Goal: Task Accomplishment & Management: Use online tool/utility

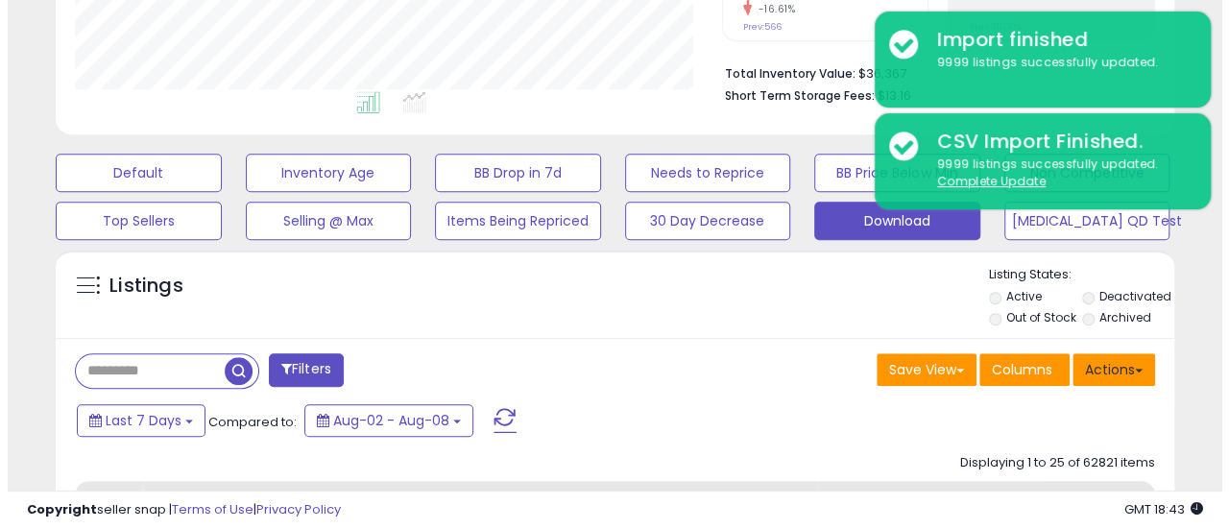
scroll to position [394, 647]
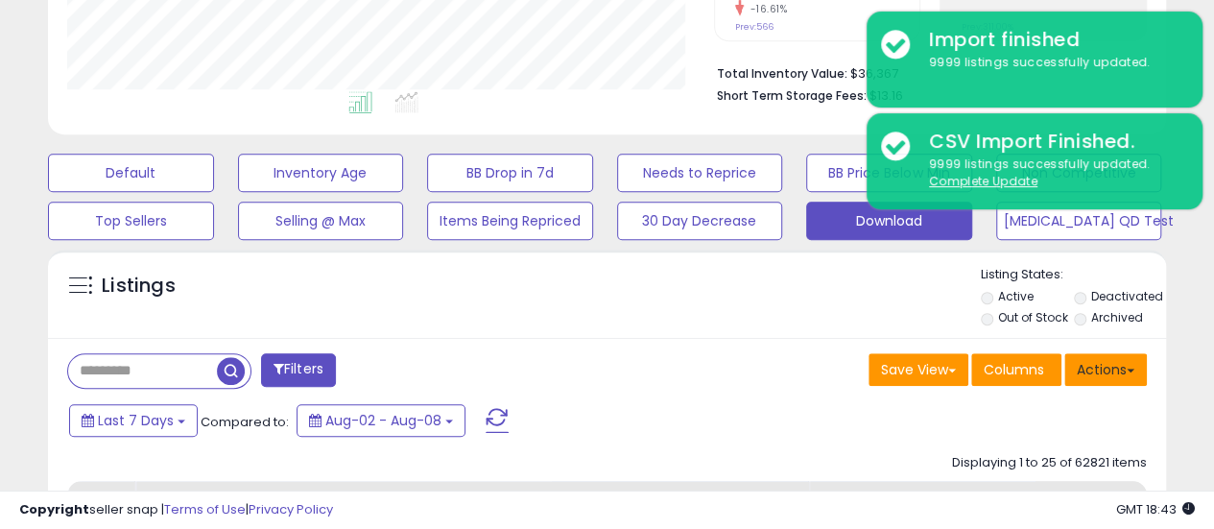
click at [1114, 372] on button "Actions" at bounding box center [1106, 369] width 83 height 33
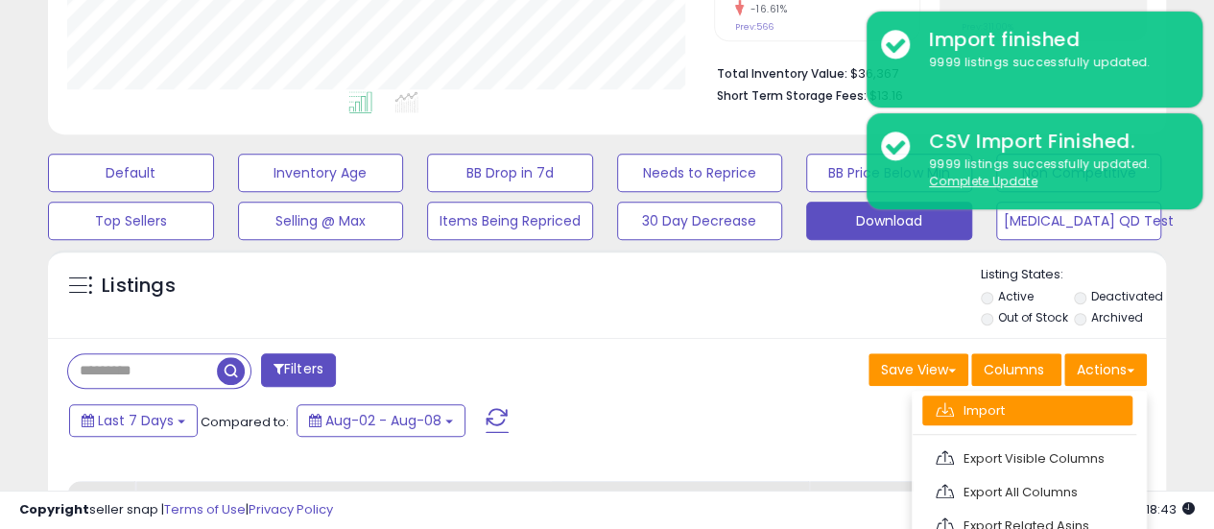
click at [1037, 399] on link "Import" at bounding box center [1028, 411] width 210 height 30
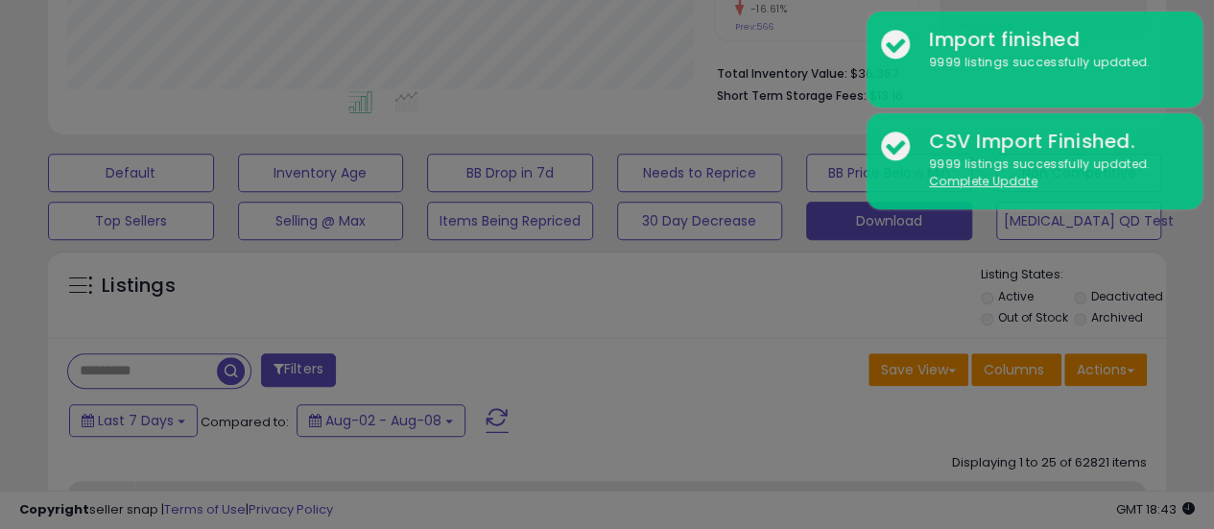
scroll to position [394, 655]
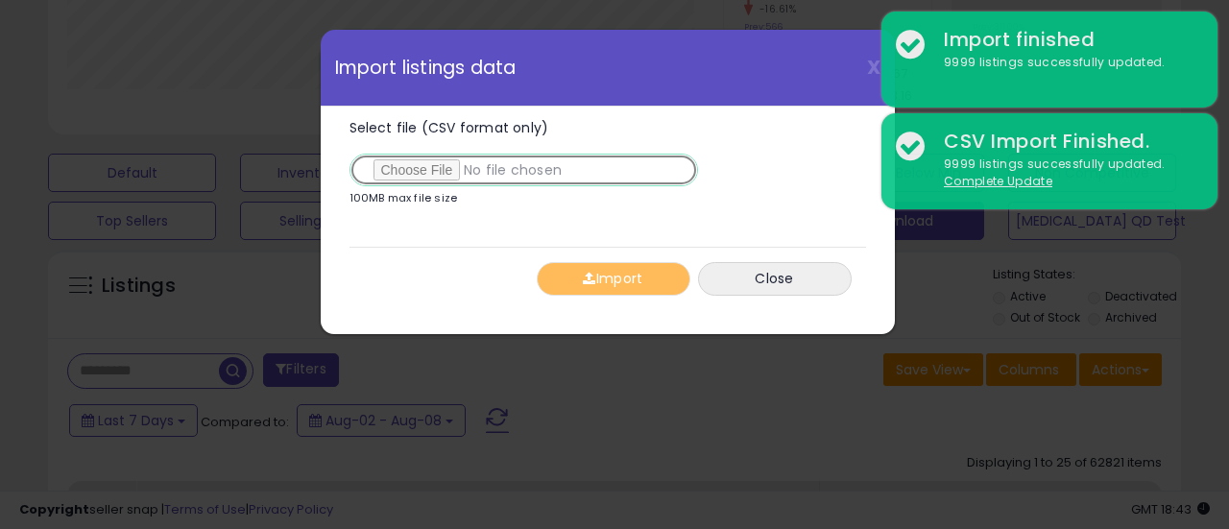
click at [429, 183] on input "Select file (CSV format only)" at bounding box center [523, 170] width 348 height 33
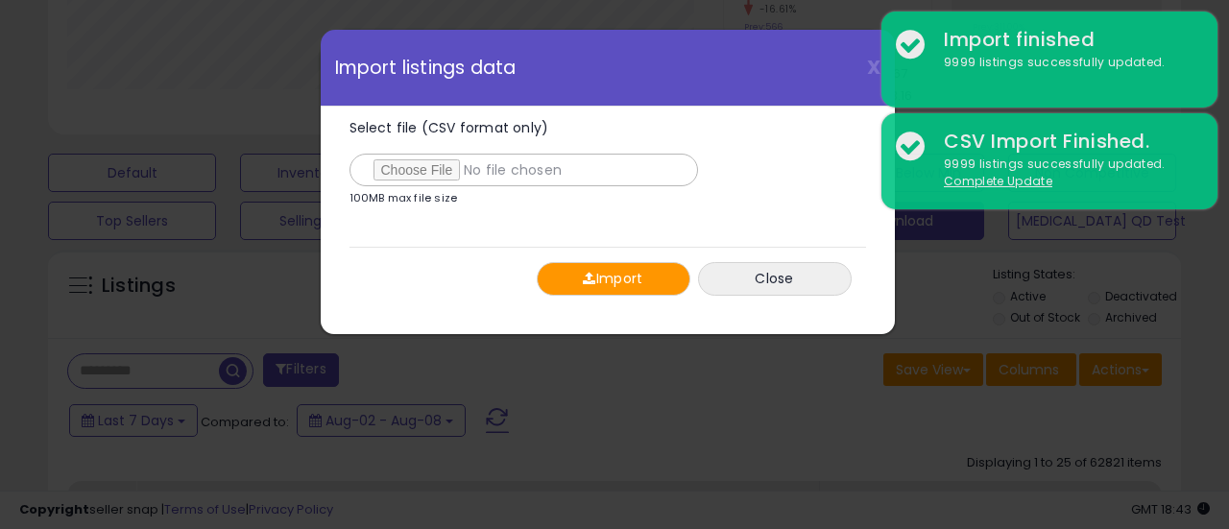
click at [563, 272] on button "Import" at bounding box center [614, 279] width 154 height 34
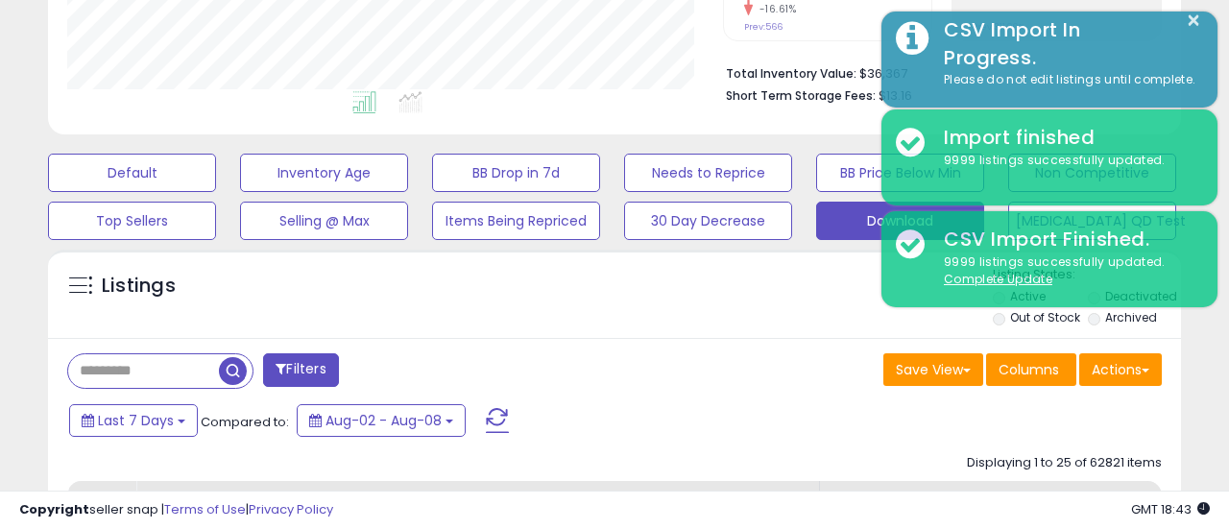
scroll to position [959648, 959395]
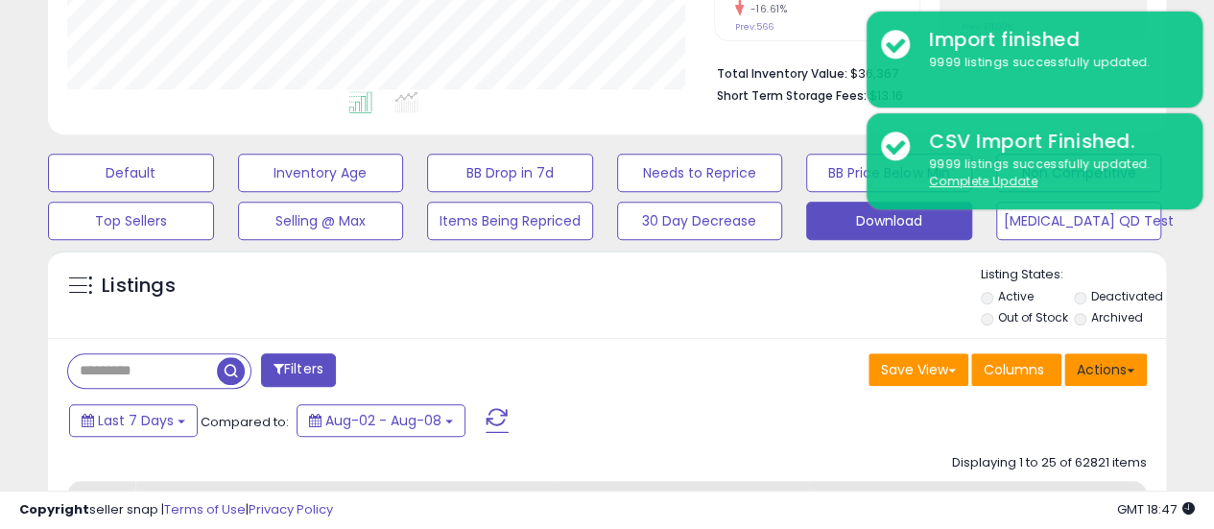
click at [1086, 365] on button "Actions" at bounding box center [1106, 369] width 83 height 33
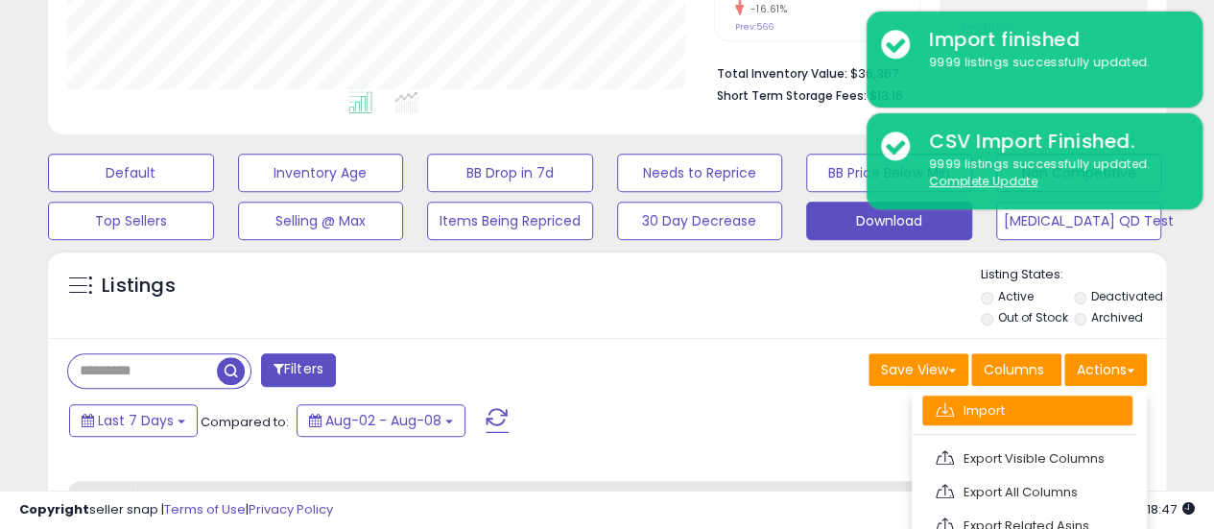
click at [1027, 396] on link "Import" at bounding box center [1028, 411] width 210 height 30
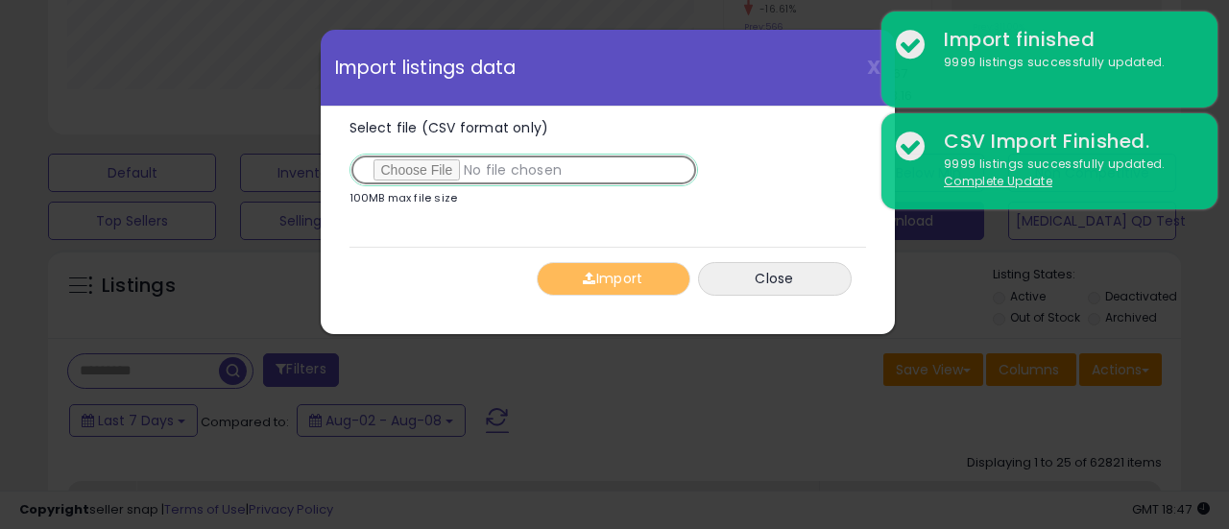
click at [407, 175] on input "Select file (CSV format only)" at bounding box center [523, 170] width 348 height 33
type input "**********"
click at [432, 165] on input "Select file (CSV format only)" at bounding box center [523, 170] width 348 height 33
click at [417, 166] on input "Select file (CSV format only)" at bounding box center [523, 170] width 348 height 33
type input "**********"
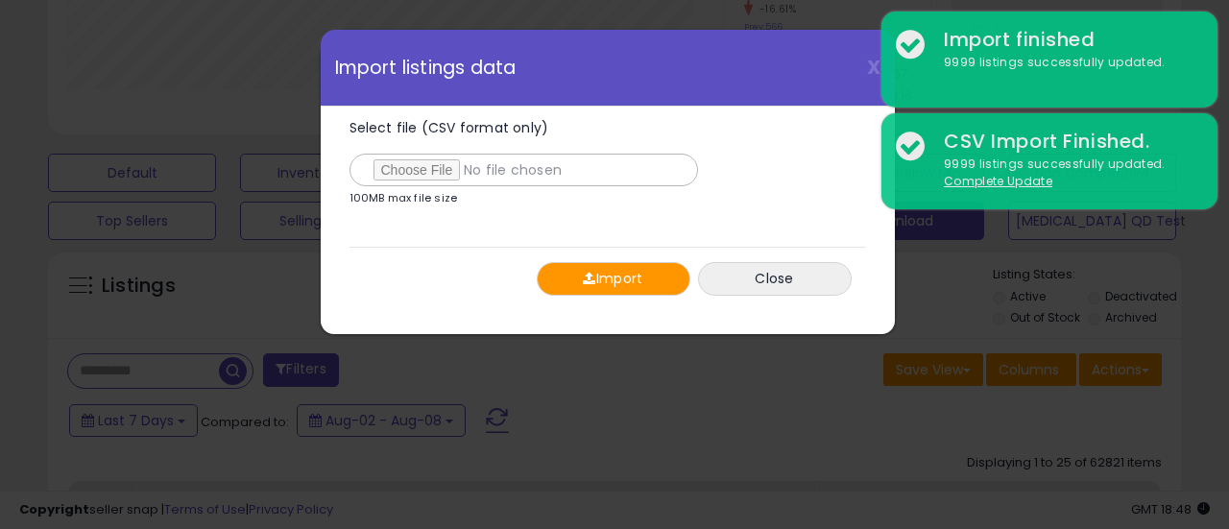
click at [616, 281] on button "Import" at bounding box center [614, 279] width 154 height 34
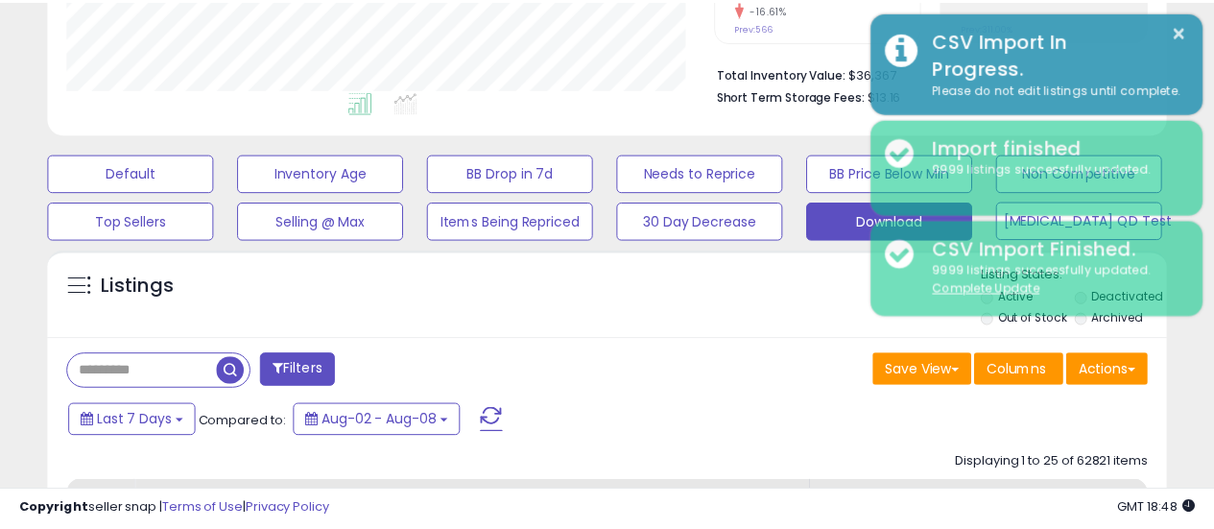
scroll to position [959648, 959395]
